Goal: Navigation & Orientation: Find specific page/section

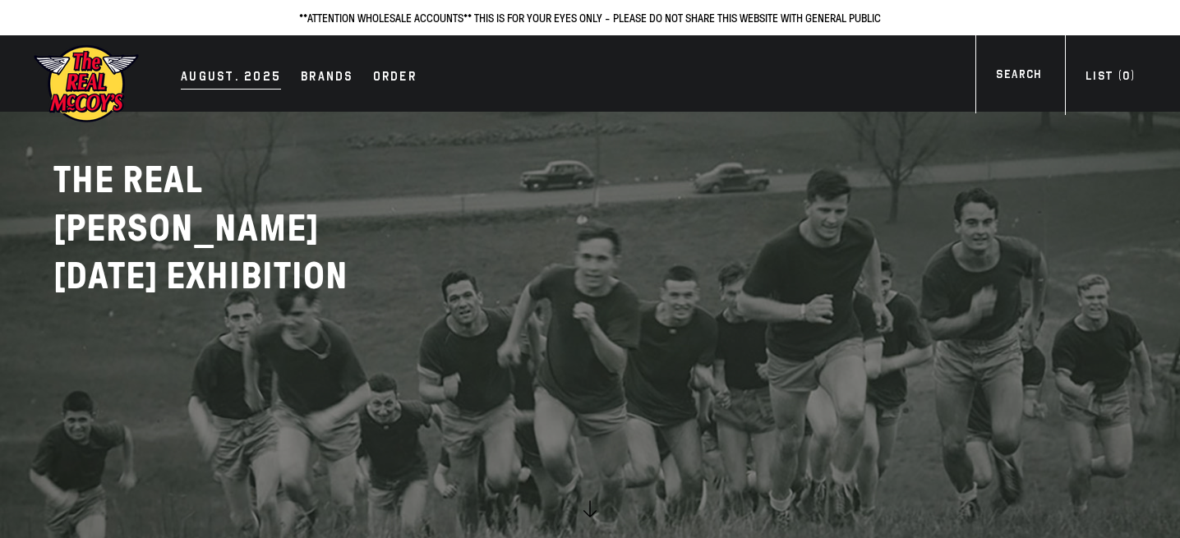
click at [226, 76] on div "AUGUST. 2025" at bounding box center [231, 78] width 100 height 23
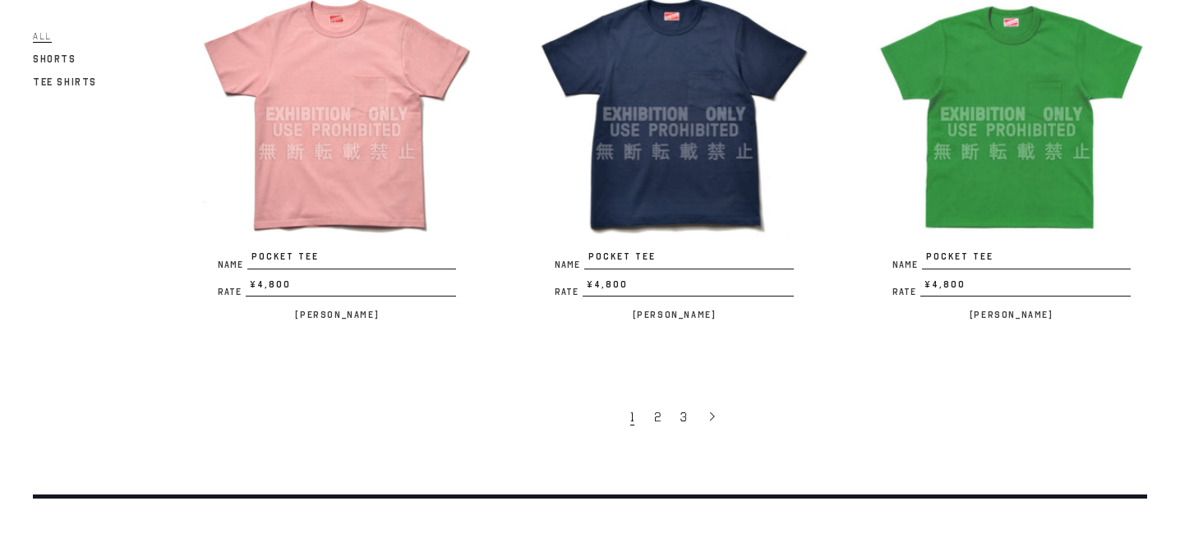
scroll to position [3005, 0]
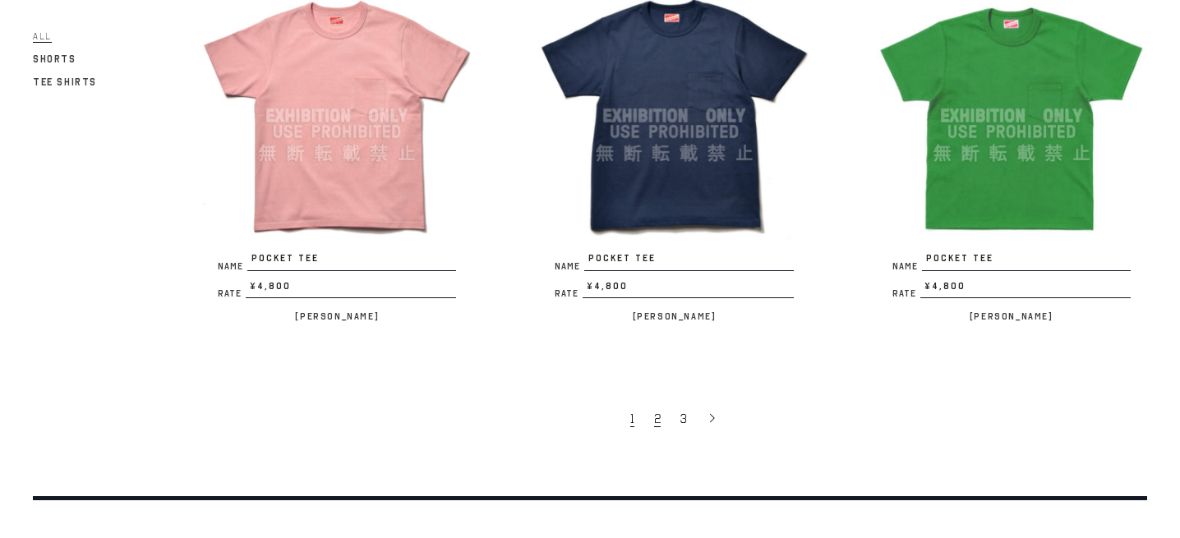
click at [655, 425] on span "2" at bounding box center [657, 419] width 7 height 16
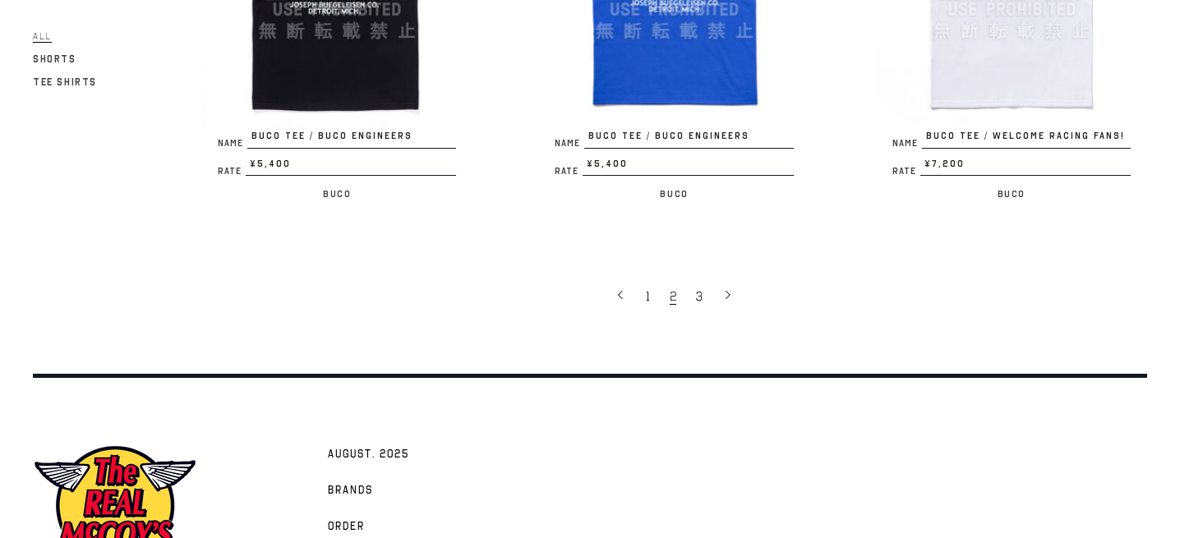
scroll to position [3170, 0]
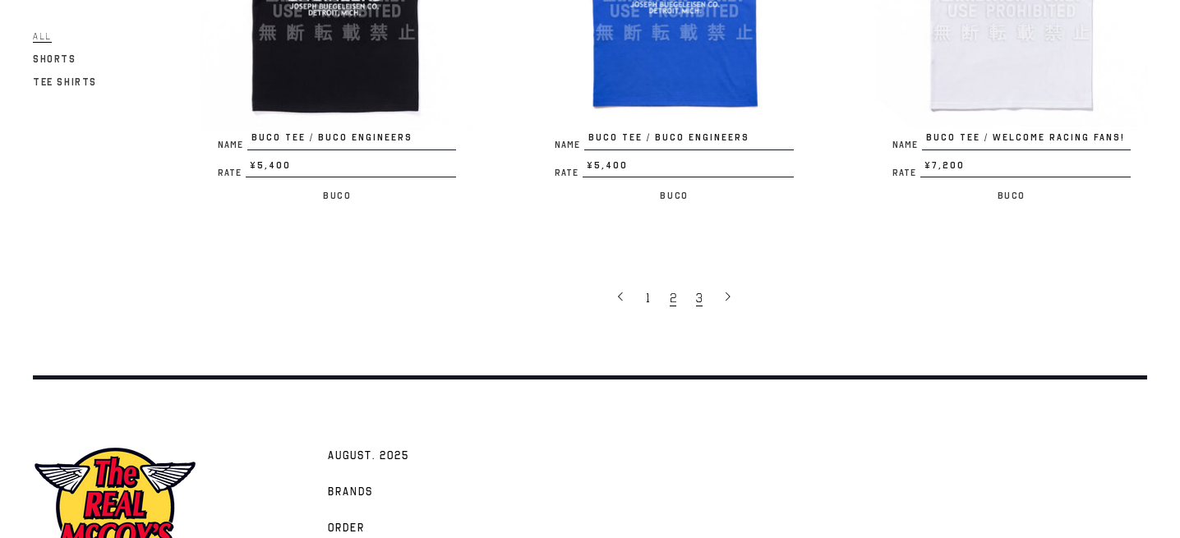
click at [706, 280] on link "3" at bounding box center [700, 297] width 26 height 34
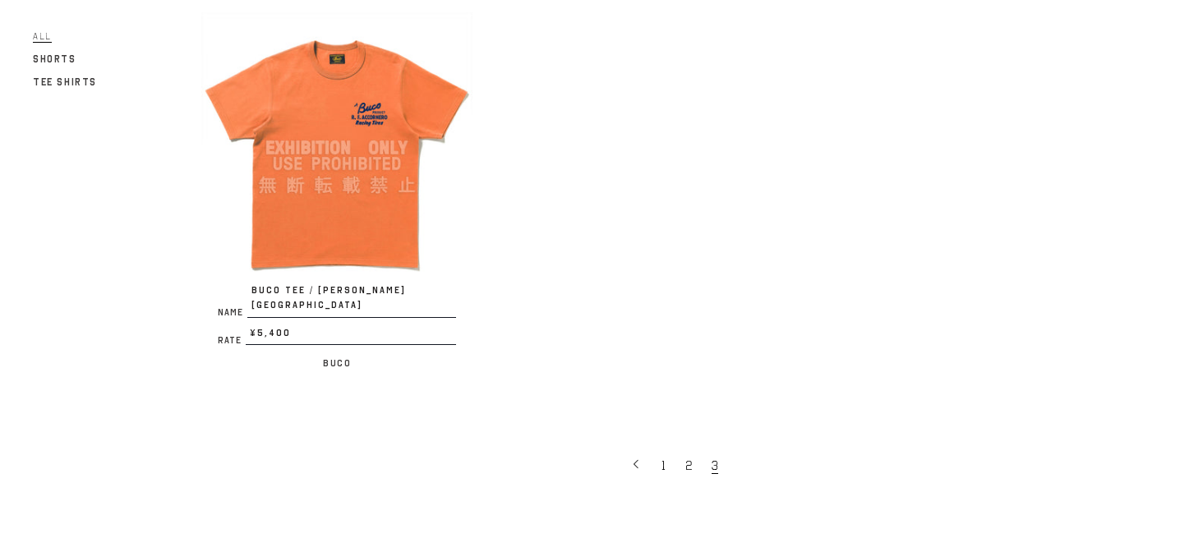
scroll to position [1018, 0]
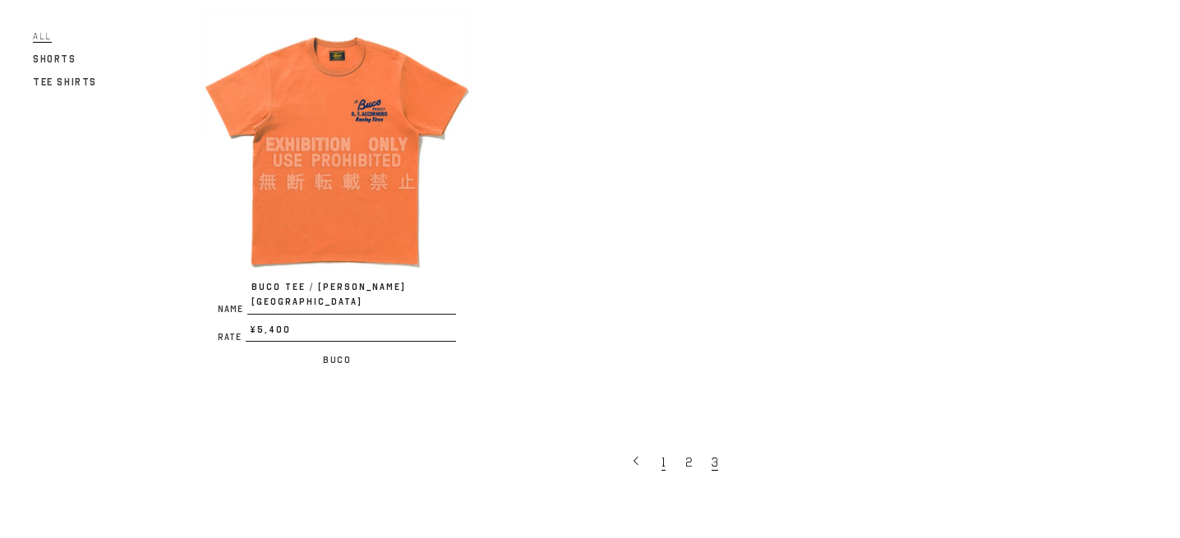
click at [660, 444] on link "1" at bounding box center [665, 461] width 24 height 34
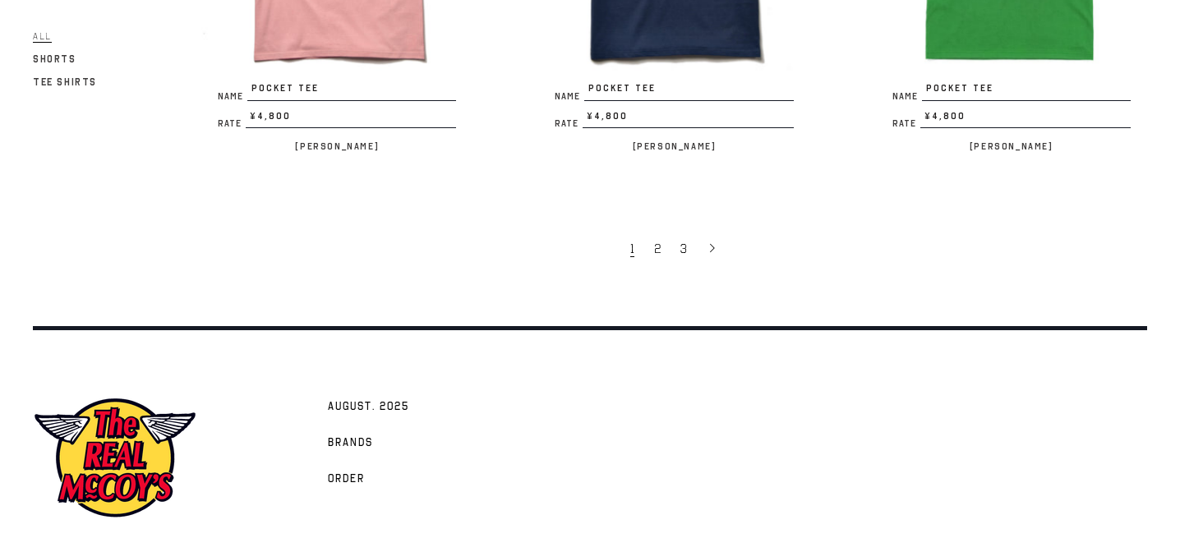
scroll to position [3245, 0]
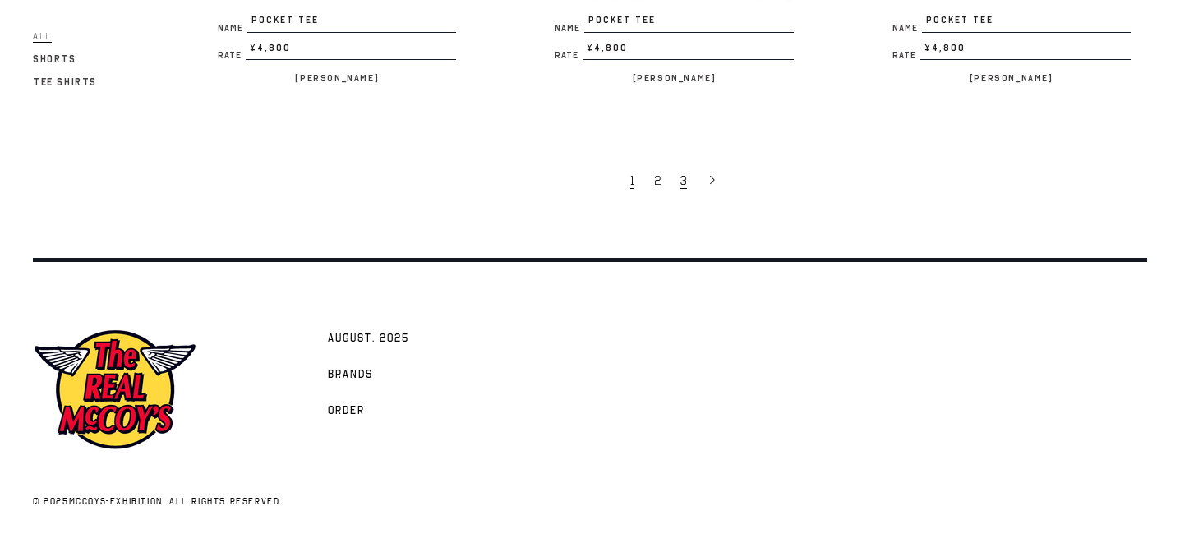
click at [683, 177] on span "3" at bounding box center [683, 180] width 7 height 16
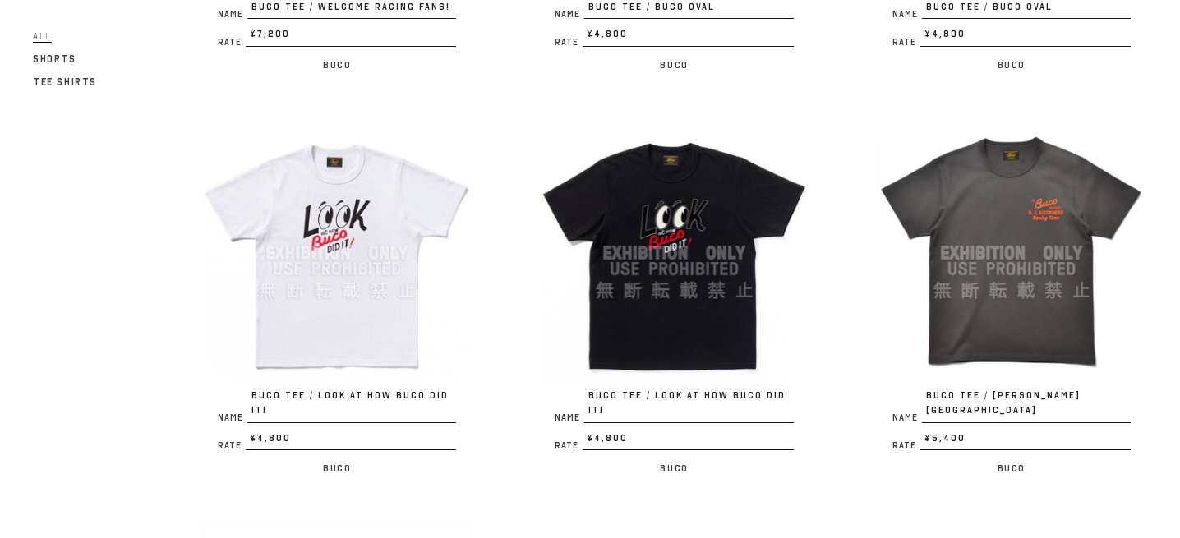
scroll to position [1074, 0]
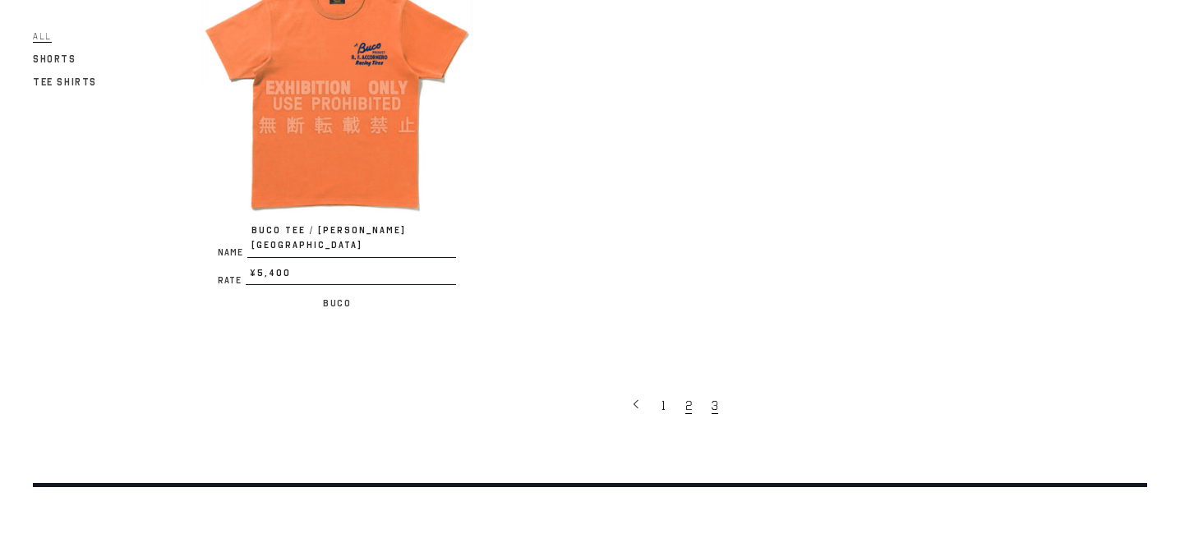
click at [682, 388] on link "2" at bounding box center [690, 405] width 26 height 34
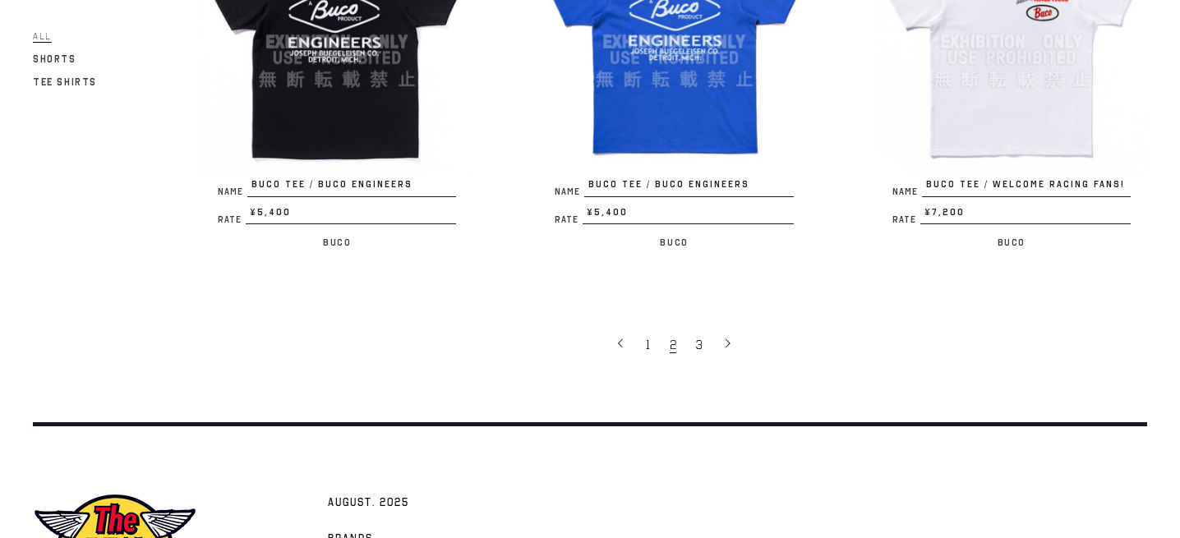
scroll to position [3260, 0]
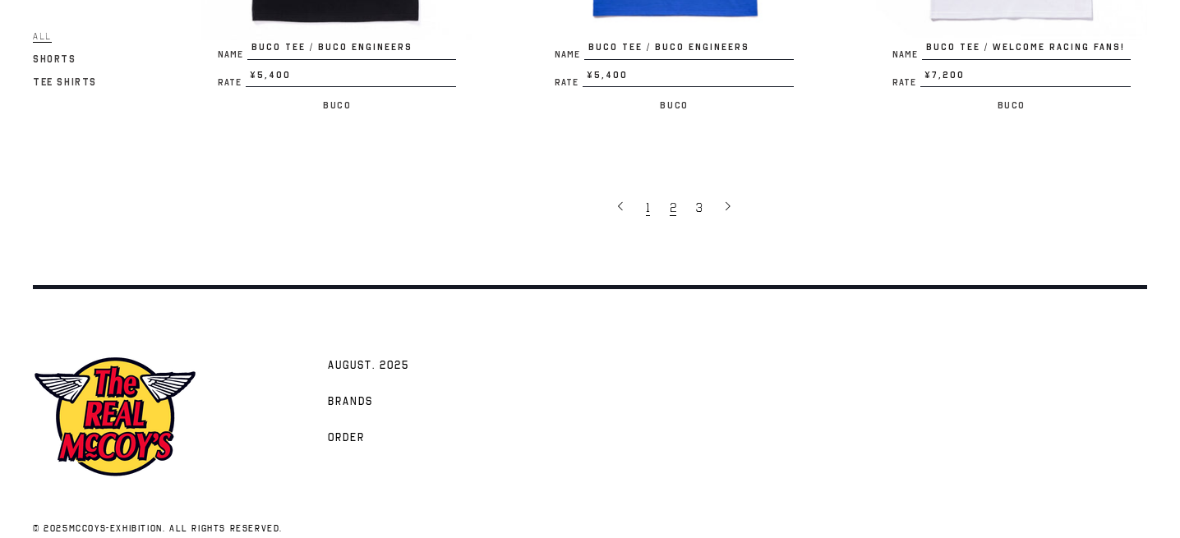
click at [648, 190] on link "1" at bounding box center [649, 207] width 24 height 34
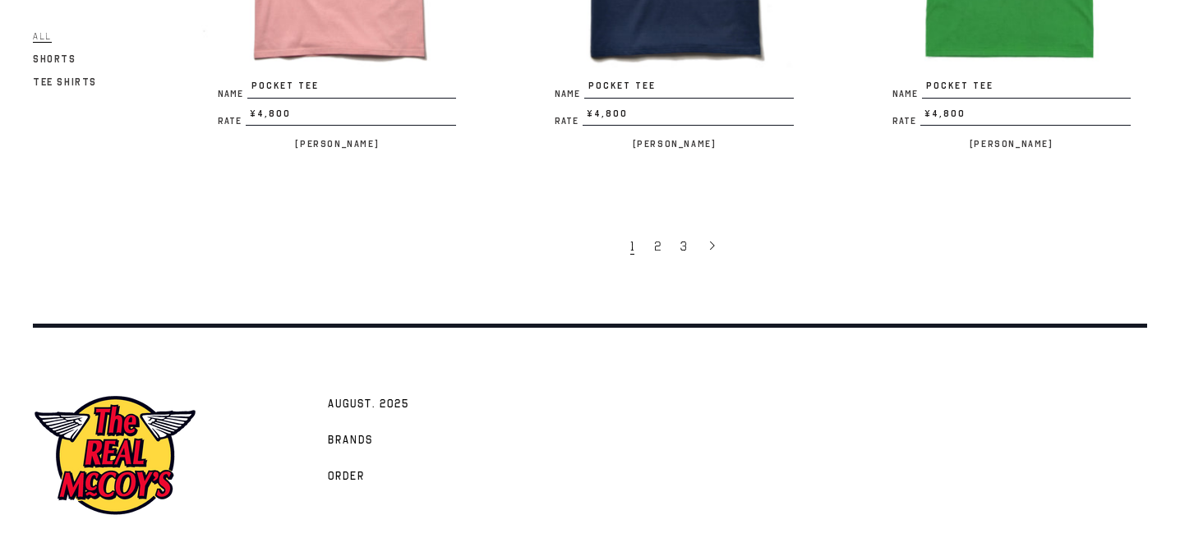
scroll to position [3212, 0]
